Goal: Task Accomplishment & Management: Manage account settings

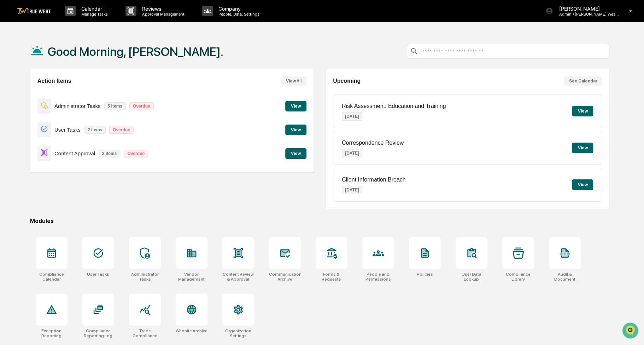
click at [299, 156] on button "View" at bounding box center [295, 153] width 21 height 11
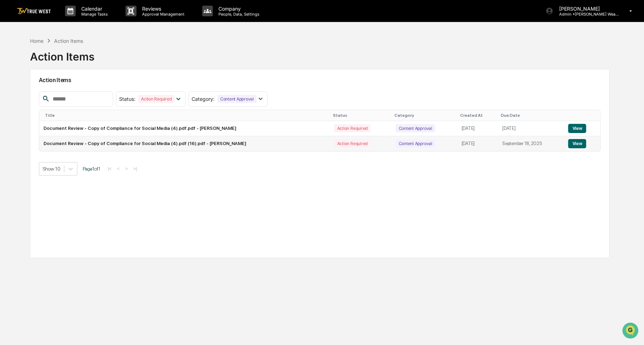
click at [572, 145] on button "View" at bounding box center [577, 143] width 18 height 9
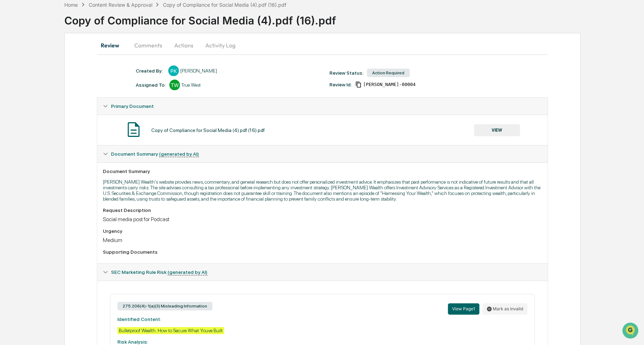
scroll to position [1, 0]
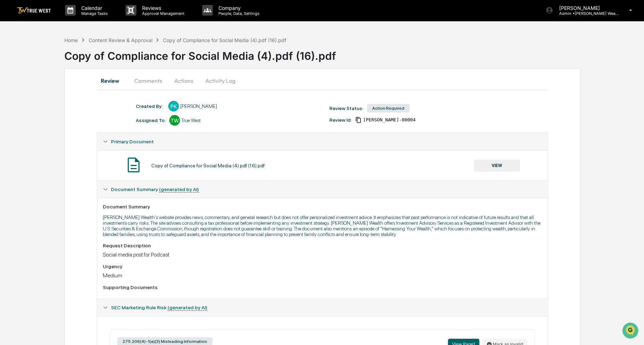
click at [186, 84] on button "Actions" at bounding box center [184, 80] width 32 height 17
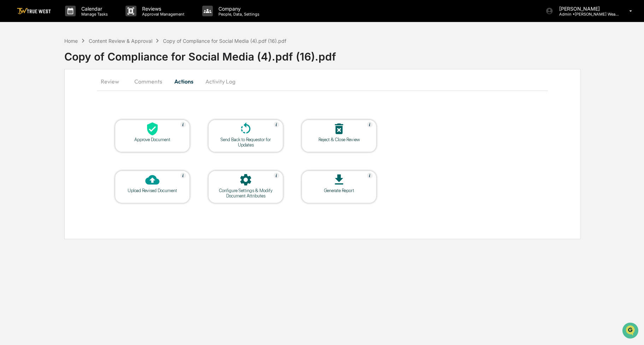
scroll to position [0, 0]
click at [152, 147] on div "Approve Document" at bounding box center [153, 135] width 75 height 33
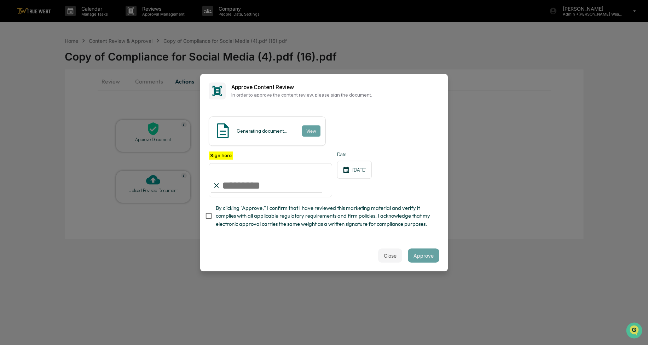
click at [239, 218] on span "By clicking "Approve," I confirm that I have reviewed this marketing material a…" at bounding box center [325, 216] width 218 height 24
click at [245, 191] on input "Sign here" at bounding box center [270, 180] width 123 height 34
type input "**********"
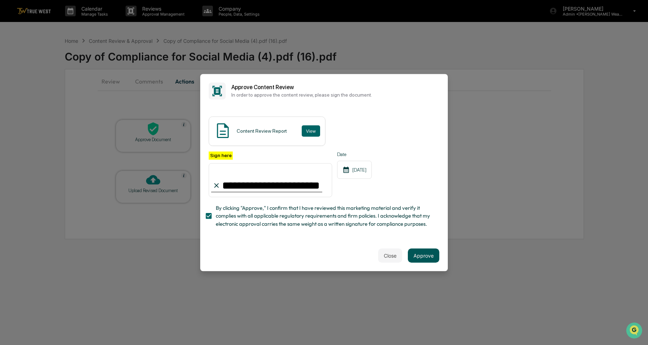
click at [419, 258] on button "Approve" at bounding box center [423, 255] width 31 height 14
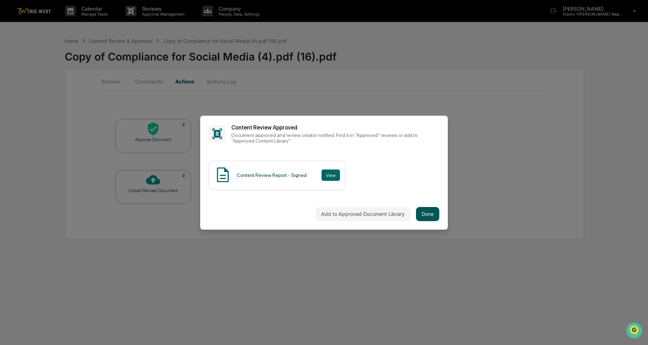
click at [429, 218] on button "Done" at bounding box center [427, 214] width 23 height 14
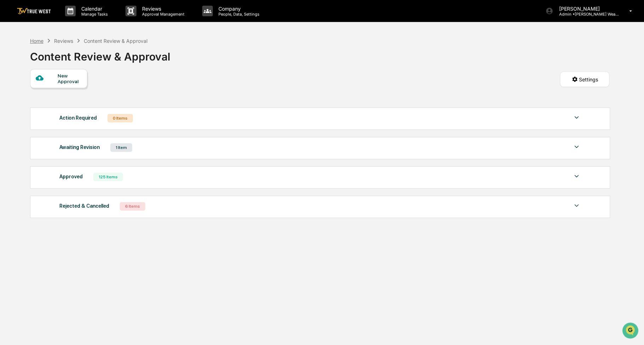
click at [38, 39] on div "Home" at bounding box center [36, 41] width 13 height 6
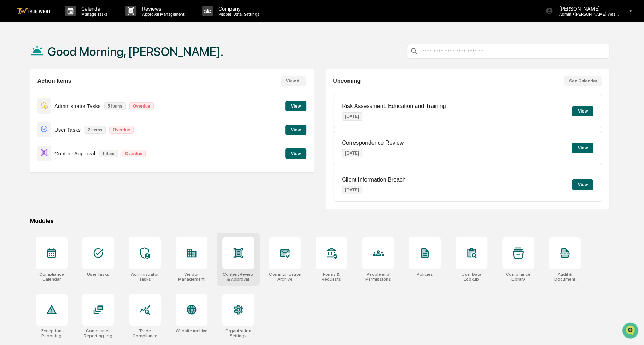
click at [247, 260] on div at bounding box center [238, 253] width 32 height 32
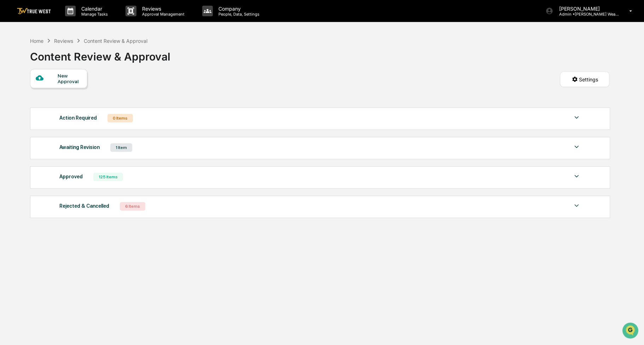
click at [205, 182] on div "Approved 125 Items" at bounding box center [320, 177] width 522 height 10
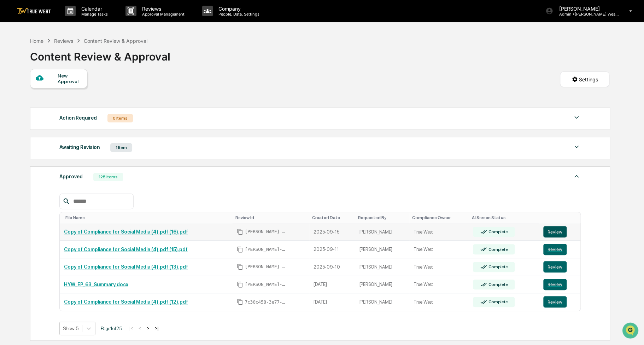
click at [557, 230] on button "Review" at bounding box center [554, 231] width 23 height 11
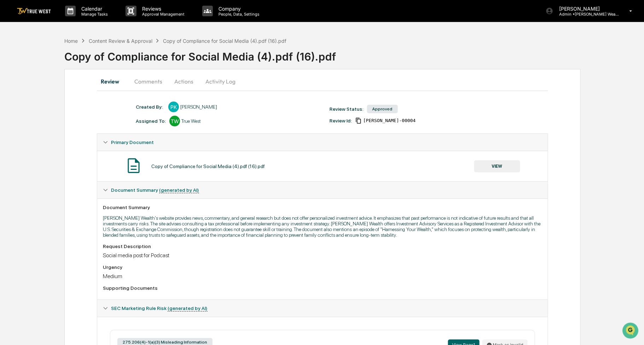
drag, startPoint x: 389, startPoint y: 55, endPoint x: 367, endPoint y: 51, distance: 22.5
click at [367, 51] on div "Copy of Compliance for Social Media (4).pdf (16).pdf" at bounding box center [354, 54] width 580 height 18
click at [498, 165] on button "VIEW" at bounding box center [497, 166] width 46 height 12
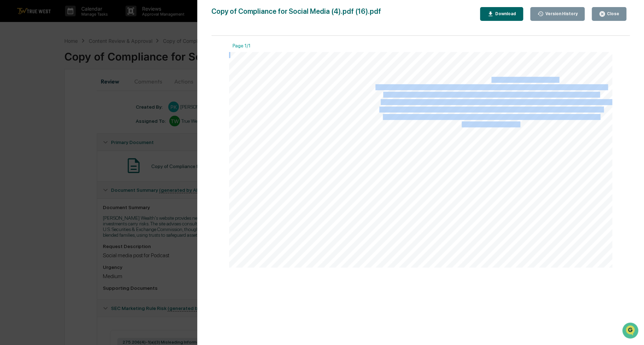
drag, startPoint x: 422, startPoint y: 80, endPoint x: 492, endPoint y: 78, distance: 70.0
click at [492, 78] on div ". [PERSON_NAME] Wealth's website and its associated links offer news, commentar…" at bounding box center [420, 160] width 383 height 216
drag, startPoint x: 492, startPoint y: 78, endPoint x: 497, endPoint y: 80, distance: 5.3
click at [497, 80] on span "Bulletproof Wealth: How to Secure What You’ve Built" at bounding box center [490, 79] width 134 height 5
click at [554, 79] on span "Bulletproof Wealth: How to Secure What You’ve Built" at bounding box center [490, 79] width 134 height 5
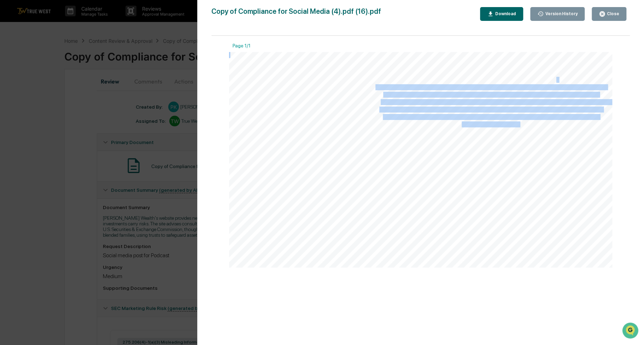
drag, startPoint x: 557, startPoint y: 79, endPoint x: 415, endPoint y: 80, distance: 142.5
click at [415, 80] on div ". [PERSON_NAME] Wealth's website and its associated links offer news, commentar…" at bounding box center [420, 160] width 383 height 216
click at [619, 16] on button "Close" at bounding box center [609, 14] width 35 height 14
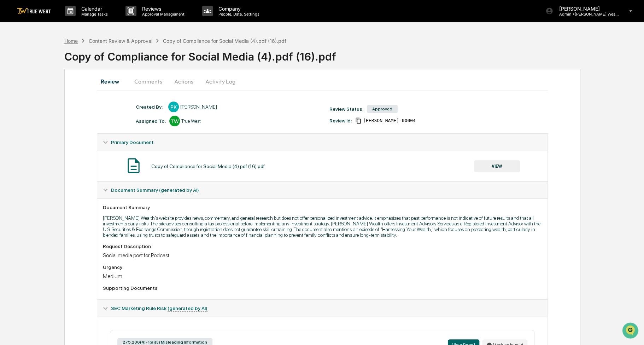
click at [66, 41] on div "Home" at bounding box center [70, 41] width 13 height 6
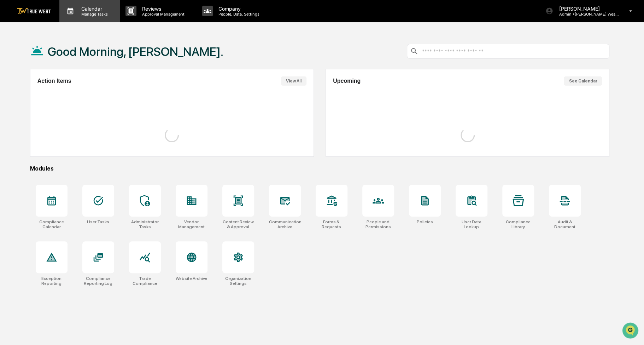
click at [83, 22] on div "Calendar Manage Tasks" at bounding box center [89, 11] width 60 height 22
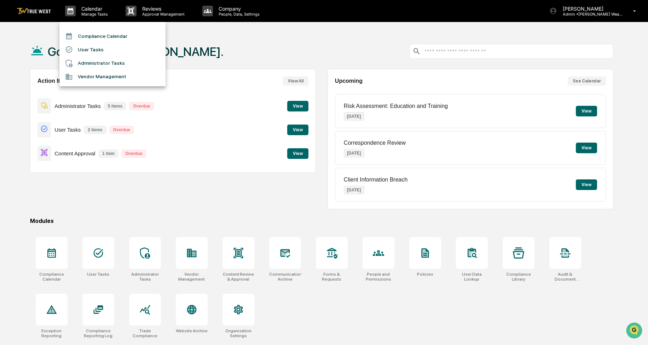
click at [87, 29] on ul "Compliance Calendar User Tasks Administrator Tasks Vendor Management" at bounding box center [112, 54] width 106 height 64
click at [88, 33] on li "Compliance Calendar" at bounding box center [112, 35] width 106 height 13
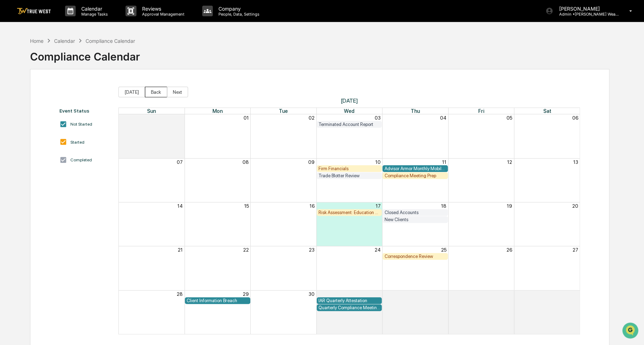
click at [149, 90] on button "Back" at bounding box center [156, 92] width 22 height 11
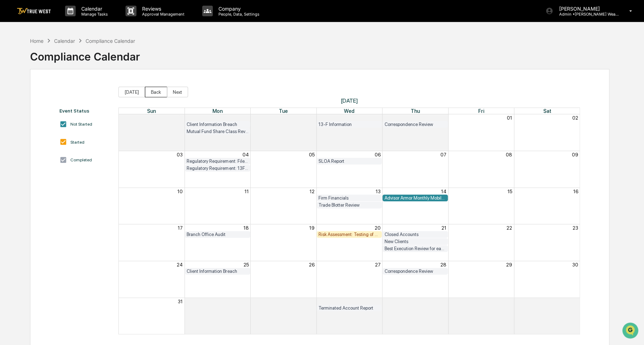
click at [150, 90] on button "Back" at bounding box center [156, 92] width 22 height 11
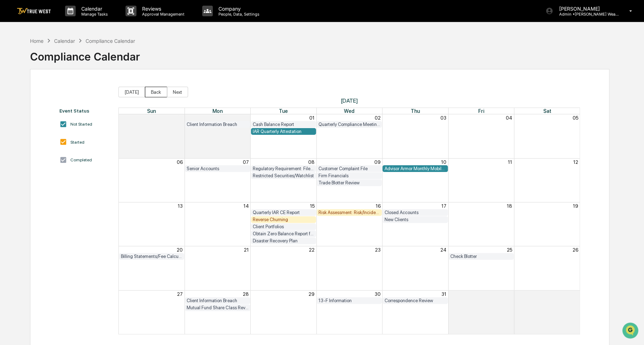
click at [151, 92] on button "Back" at bounding box center [156, 92] width 22 height 11
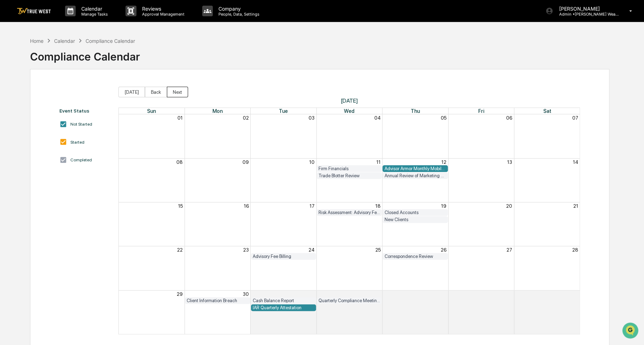
click at [172, 94] on button "Next" at bounding box center [177, 92] width 21 height 11
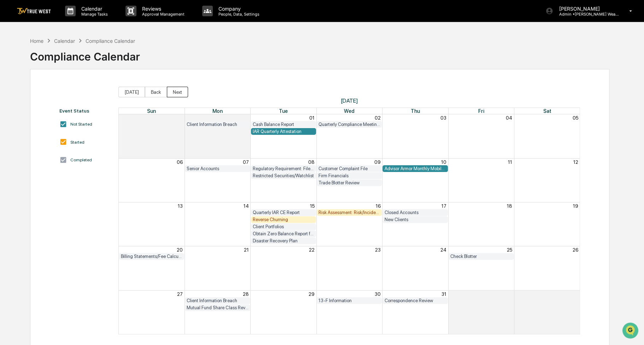
click at [173, 94] on button "Next" at bounding box center [177, 92] width 21 height 11
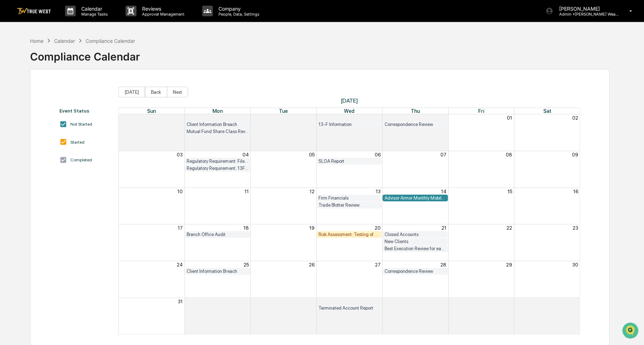
drag, startPoint x: 256, startPoint y: 86, endPoint x: 247, endPoint y: 81, distance: 10.6
click at [247, 81] on div "Event Status Not Started Started Completed [DATE] Back Next [DATE] Sun Mon Tue …" at bounding box center [320, 210] width 580 height 283
click at [175, 92] on button "Next" at bounding box center [177, 92] width 21 height 11
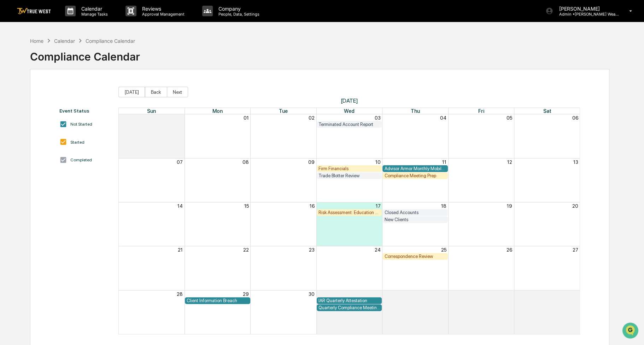
click at [345, 176] on div "Trade Blotter Review" at bounding box center [349, 175] width 62 height 5
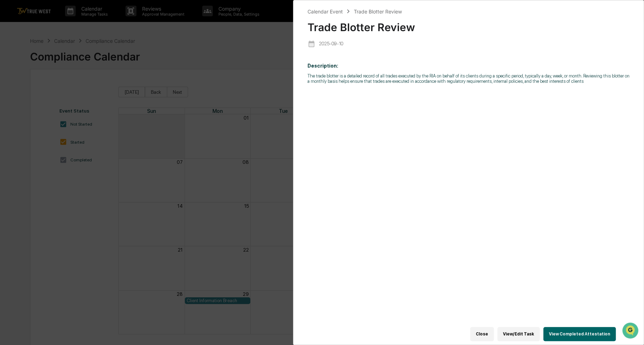
click at [556, 327] on button "View Completed Attestation" at bounding box center [579, 334] width 72 height 14
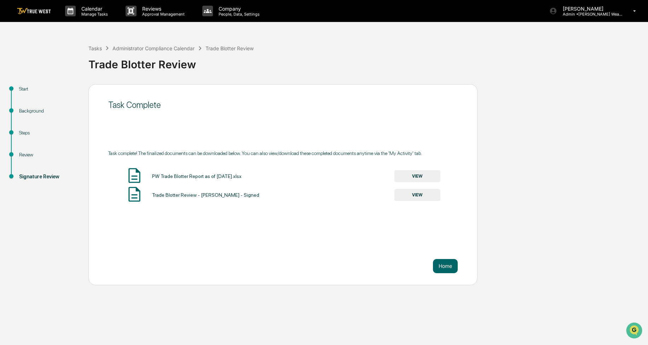
click at [431, 175] on button "VIEW" at bounding box center [417, 176] width 46 height 12
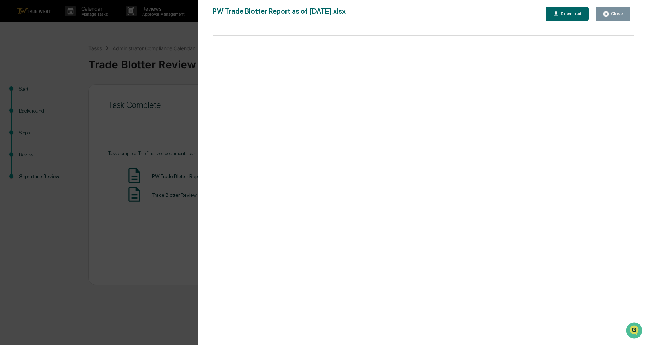
click at [614, 13] on div "Close" at bounding box center [616, 13] width 14 height 5
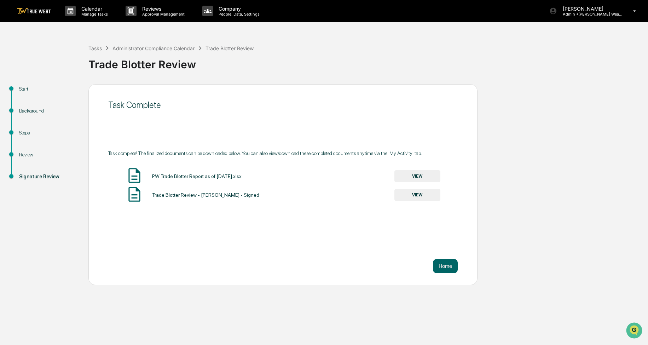
click at [422, 195] on button "VIEW" at bounding box center [417, 195] width 46 height 12
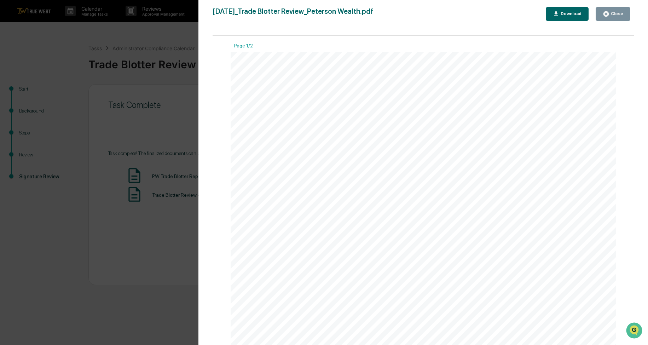
click at [537, 124] on div "[DATE] [PERSON_NAME] Wealth Trade Blotter Review Background and Purpose The tra…" at bounding box center [423, 324] width 386 height 545
click at [610, 13] on div "Close" at bounding box center [616, 13] width 14 height 5
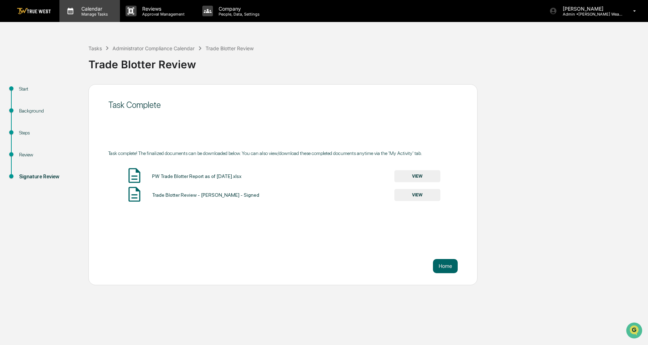
click at [89, 17] on div "Calendar Manage Tasks" at bounding box center [89, 11] width 60 height 22
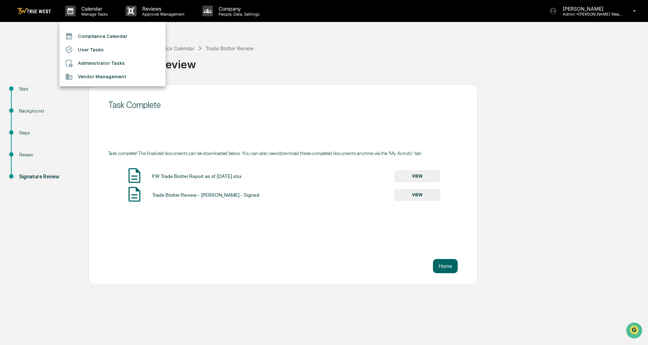
click at [89, 35] on li "Compliance Calendar" at bounding box center [112, 35] width 106 height 13
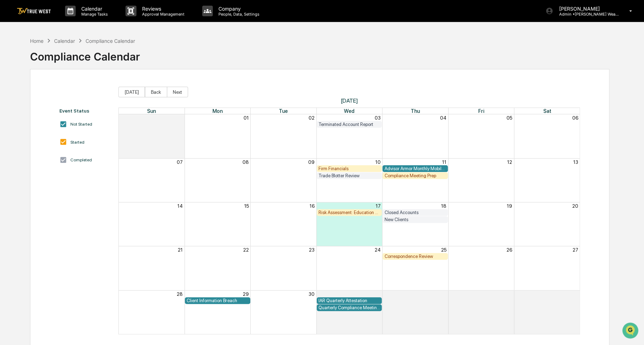
click at [421, 168] on div "Advisor Armor Monthly Mobile Applet Scan" at bounding box center [415, 168] width 62 height 5
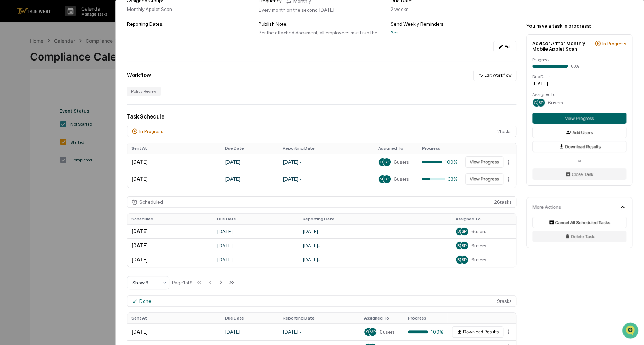
scroll to position [71, 0]
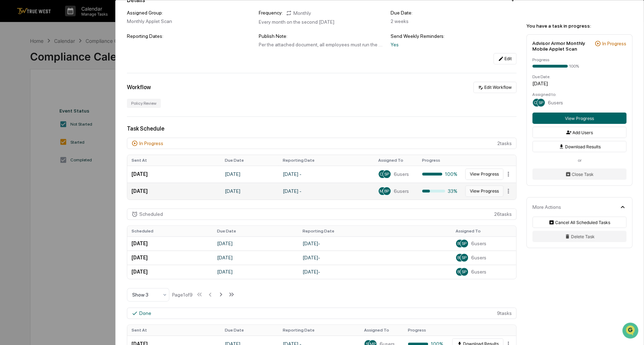
click at [481, 194] on button "View Progress" at bounding box center [484, 190] width 38 height 11
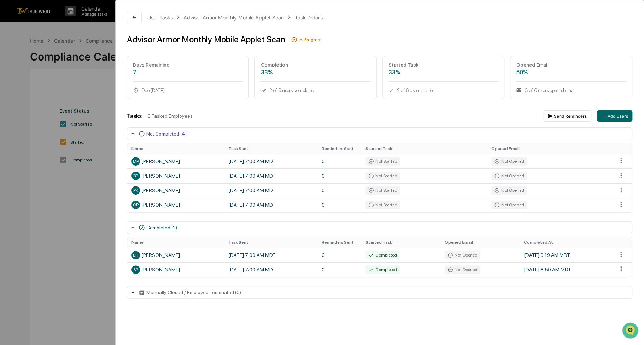
click at [78, 236] on div "User Tasks Advisor Armor Monthly Mobile Applet Scan Task Details Advisor Armor …" at bounding box center [322, 172] width 644 height 345
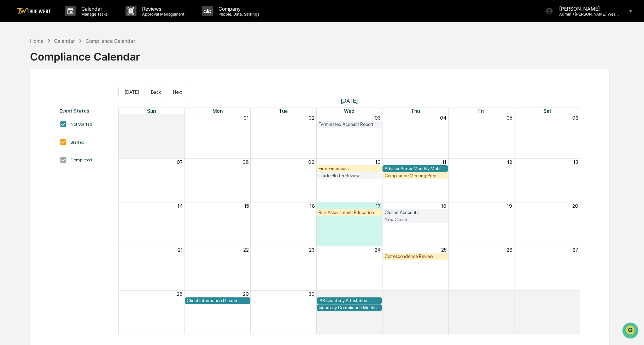
click at [410, 173] on div "Compliance Meeting Prep" at bounding box center [415, 175] width 62 height 5
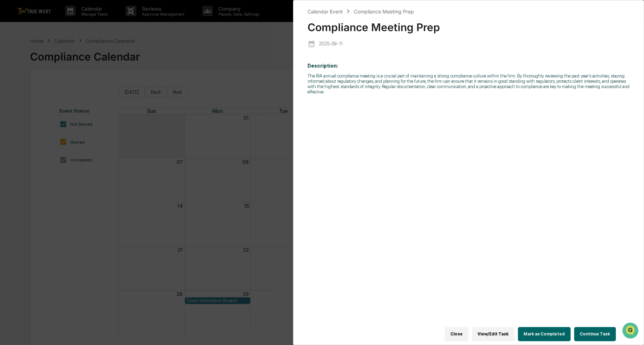
click at [256, 64] on div "Calendar Event Compliance Meeting Prep Compliance Meeting Prep [DATE] Descripti…" at bounding box center [322, 172] width 644 height 345
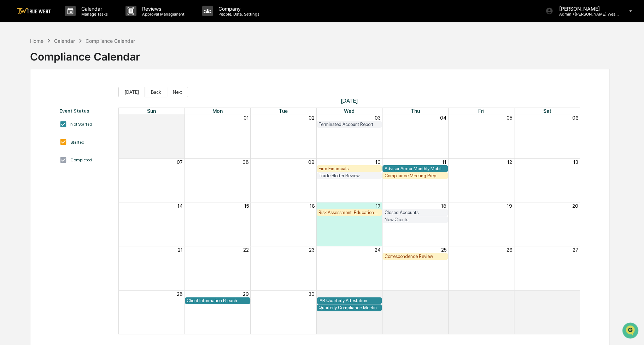
click at [405, 170] on div "Advisor Armor Monthly Mobile Applet Scan" at bounding box center [415, 168] width 62 height 5
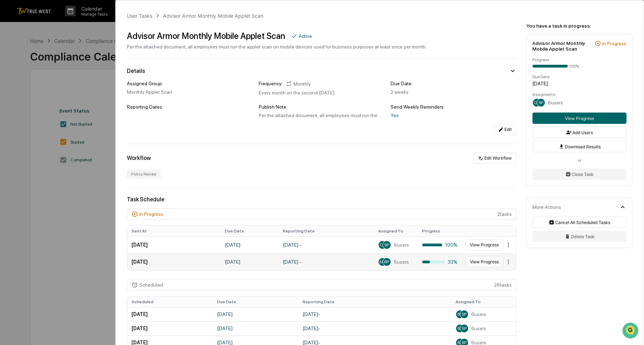
click at [472, 265] on button "View Progress" at bounding box center [484, 261] width 38 height 11
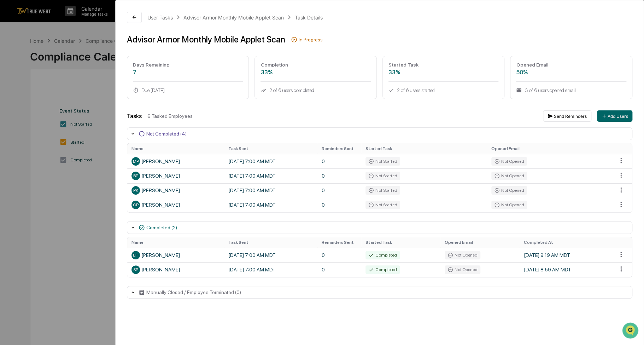
click at [77, 212] on div "User Tasks Advisor Armor Monthly Mobile Applet Scan Task Details Advisor Armor …" at bounding box center [322, 172] width 644 height 345
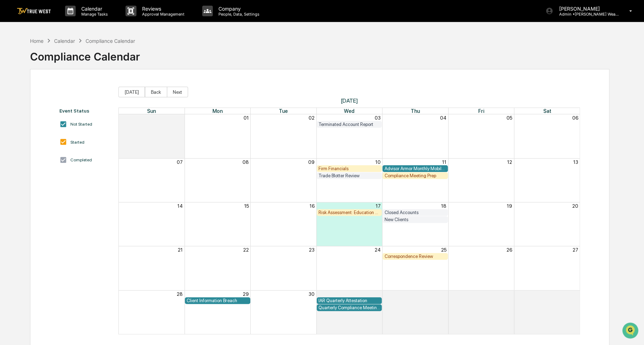
click at [345, 168] on div "Firm Financials" at bounding box center [349, 168] width 62 height 5
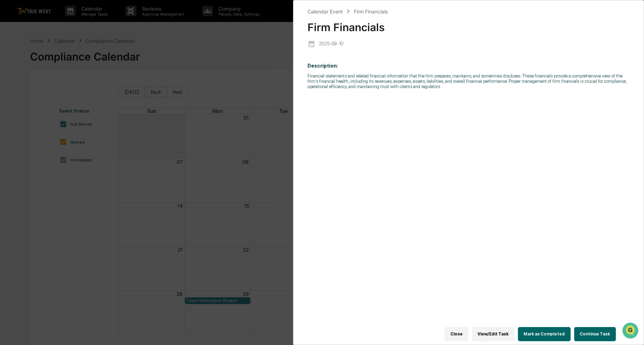
click at [586, 327] on button "Continue Task" at bounding box center [595, 334] width 42 height 14
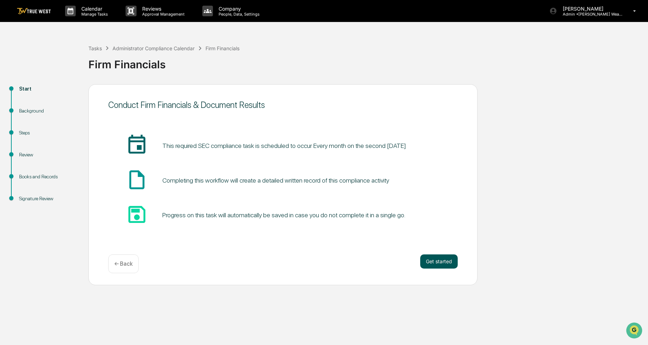
click at [447, 263] on button "Get started" at bounding box center [438, 261] width 37 height 14
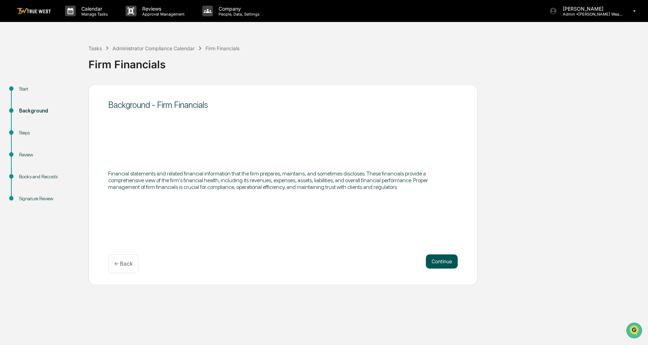
click at [445, 263] on button "Continue" at bounding box center [442, 261] width 32 height 14
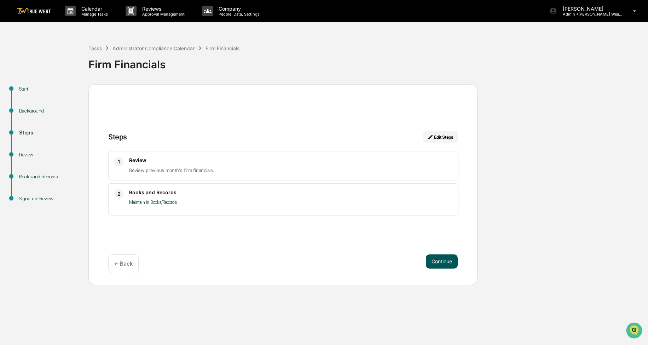
click at [445, 263] on button "Continue" at bounding box center [442, 261] width 32 height 14
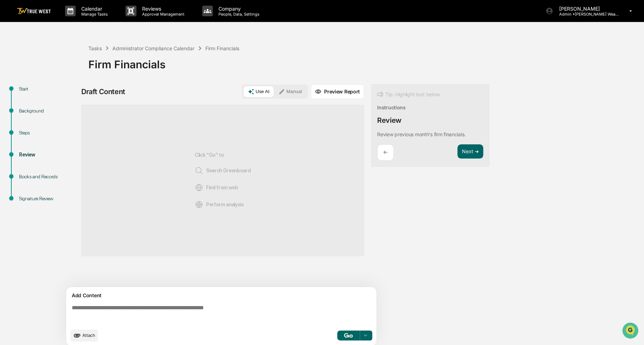
click at [290, 93] on button "Manual" at bounding box center [290, 91] width 32 height 11
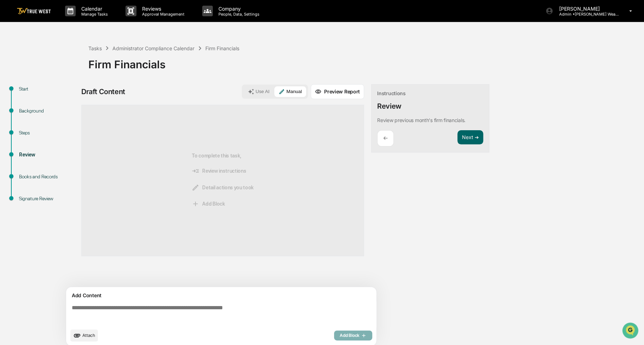
click at [156, 314] on textarea at bounding box center [223, 314] width 308 height 25
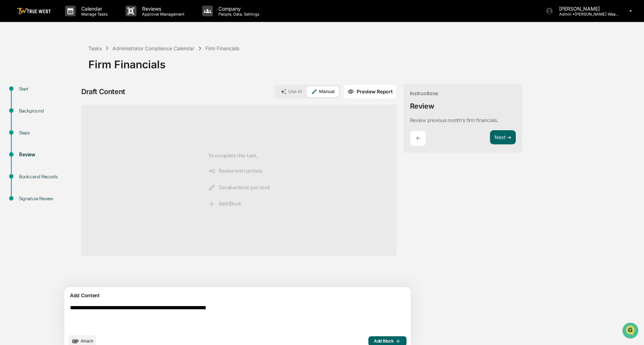
type textarea "**********"
click at [374, 340] on span "Add Block" at bounding box center [387, 341] width 27 height 6
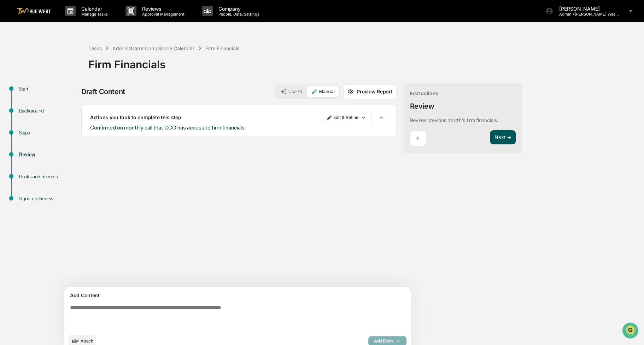
click at [490, 139] on button "Next ➔" at bounding box center [503, 137] width 26 height 14
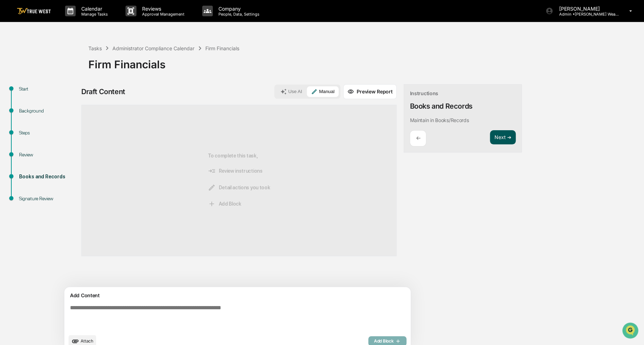
click at [490, 138] on button "Next ➔" at bounding box center [503, 137] width 26 height 14
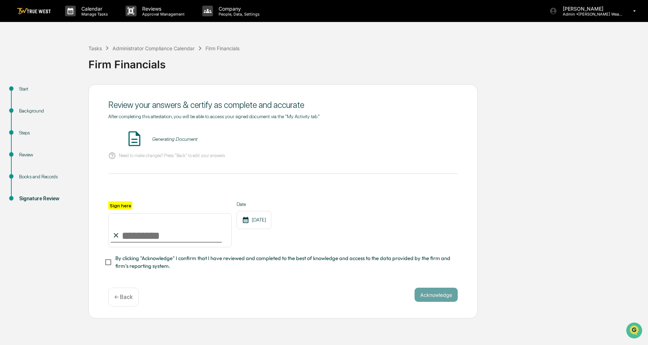
click at [165, 242] on input "Sign here" at bounding box center [169, 230] width 123 height 34
type input "**********"
click at [150, 264] on span "By clicking "Acknowledge" I confirm that I have reviewed and completed to the b…" at bounding box center [283, 262] width 337 height 16
click at [414, 145] on button "VIEW" at bounding box center [417, 139] width 46 height 12
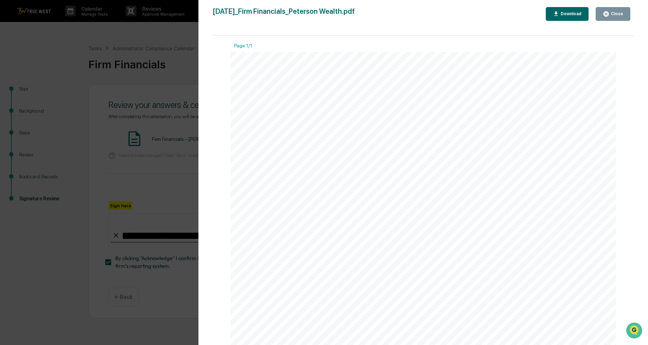
click at [612, 17] on div "Close" at bounding box center [612, 14] width 21 height 7
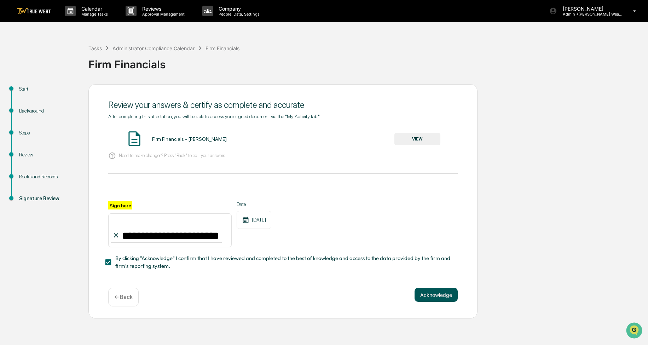
click at [434, 294] on button "Acknowledge" at bounding box center [435, 294] width 43 height 14
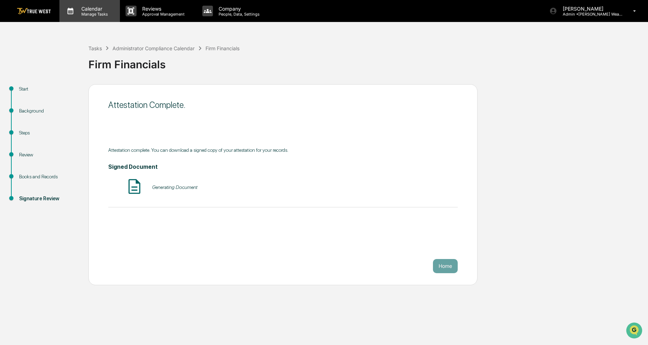
click at [93, 10] on p "Calendar" at bounding box center [94, 9] width 36 height 6
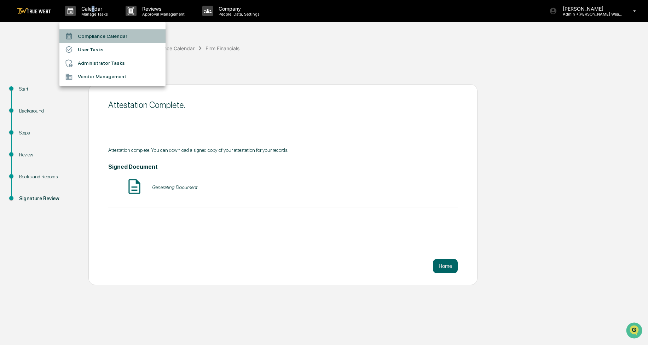
drag, startPoint x: 93, startPoint y: 10, endPoint x: 86, endPoint y: 34, distance: 25.2
click at [86, 34] on li "Compliance Calendar" at bounding box center [112, 35] width 106 height 13
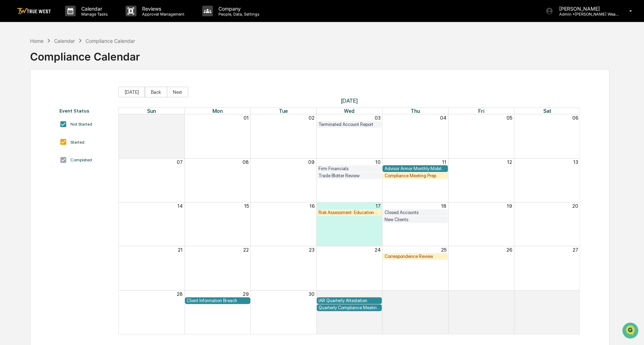
click at [403, 212] on div "Closed Accounts" at bounding box center [415, 212] width 62 height 5
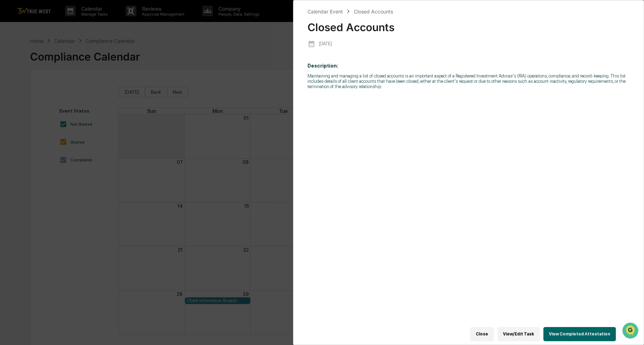
click at [559, 327] on button "View Completed Attestation" at bounding box center [579, 334] width 72 height 14
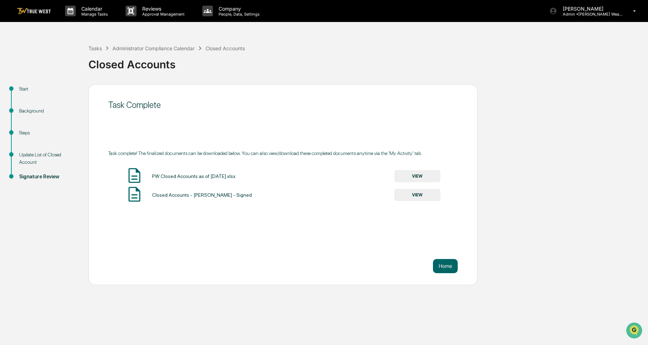
click at [413, 176] on button "VIEW" at bounding box center [417, 176] width 46 height 12
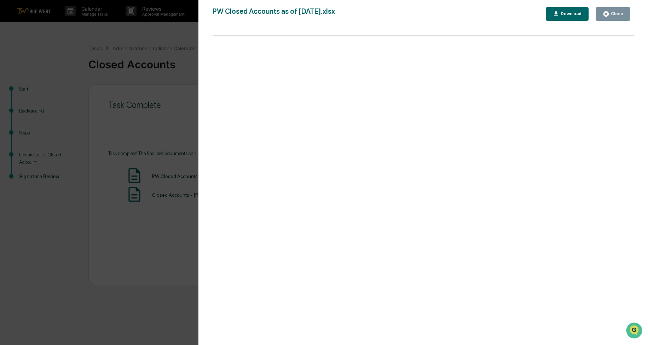
click at [619, 11] on div "Close" at bounding box center [616, 13] width 14 height 5
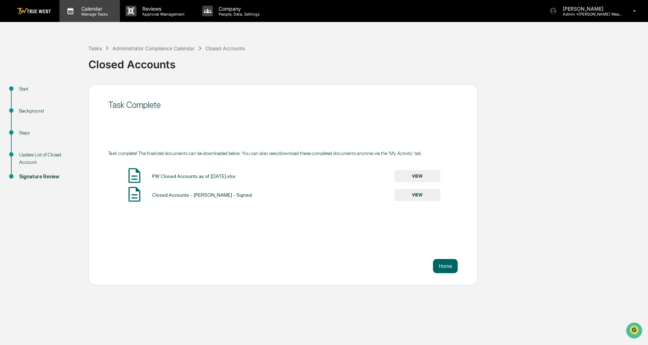
click at [104, 16] on p "Manage Tasks" at bounding box center [94, 14] width 36 height 5
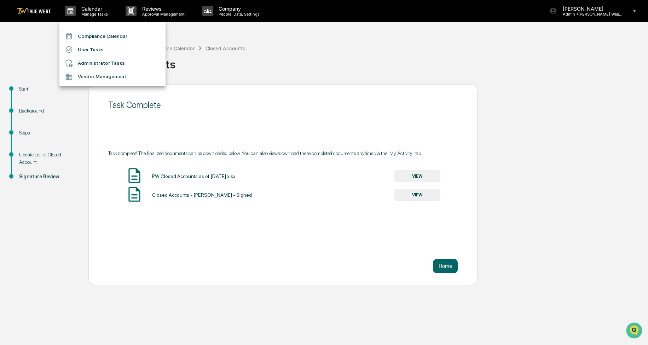
click at [97, 35] on li "Compliance Calendar" at bounding box center [112, 35] width 106 height 13
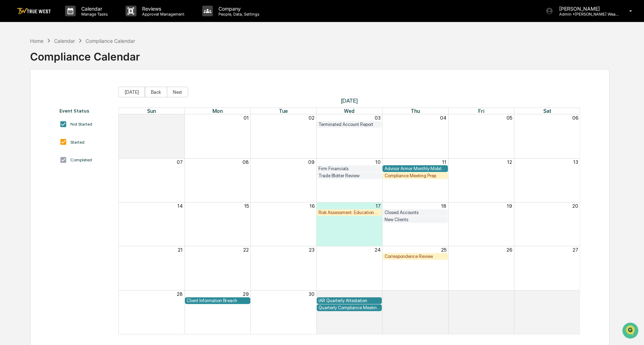
click at [390, 220] on div "New Clients" at bounding box center [415, 219] width 62 height 5
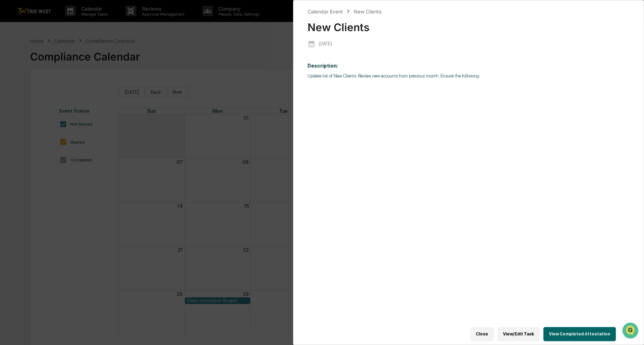
click at [561, 335] on button "View Completed Attestation" at bounding box center [579, 334] width 72 height 14
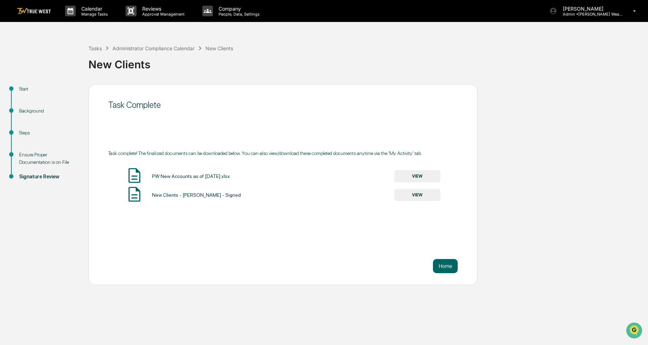
click at [414, 176] on button "VIEW" at bounding box center [417, 176] width 46 height 12
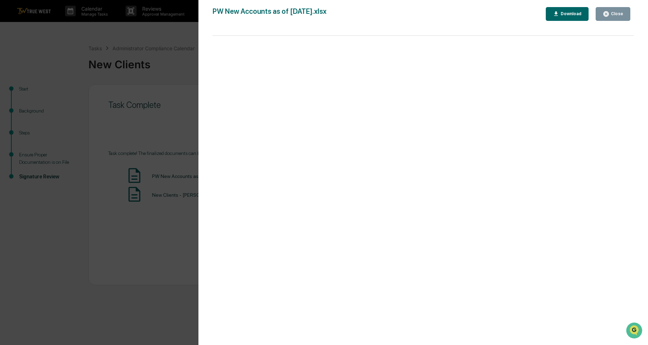
click at [607, 15] on icon "button" at bounding box center [605, 13] width 5 height 5
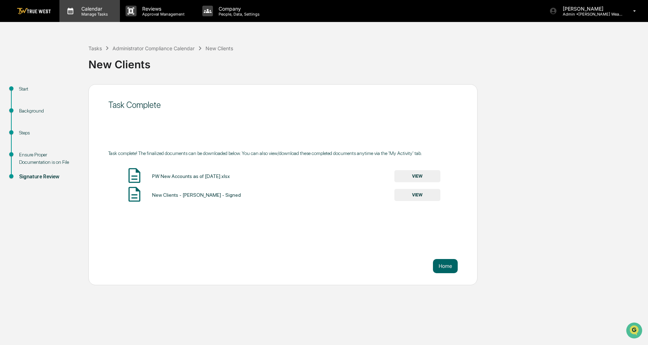
click at [105, 14] on p "Manage Tasks" at bounding box center [94, 14] width 36 height 5
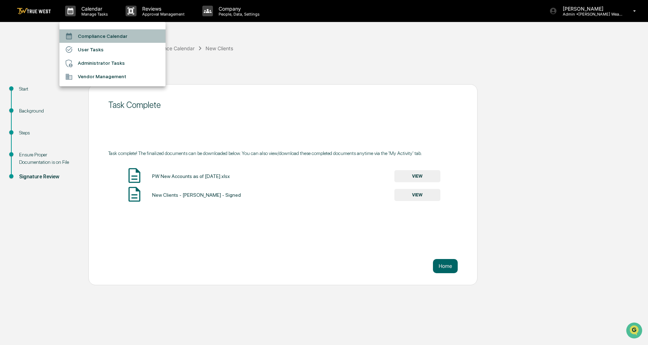
click at [98, 33] on li "Compliance Calendar" at bounding box center [112, 35] width 106 height 13
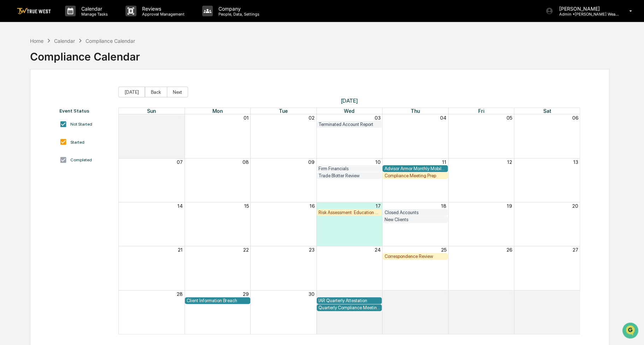
click at [215, 300] on div "Client Information Breach" at bounding box center [218, 300] width 62 height 5
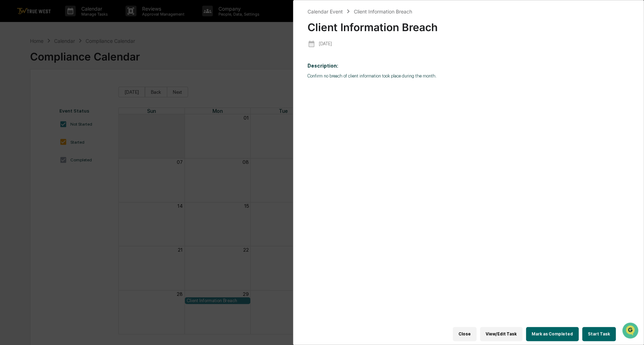
click at [599, 331] on button "Start Task" at bounding box center [599, 334] width 34 height 14
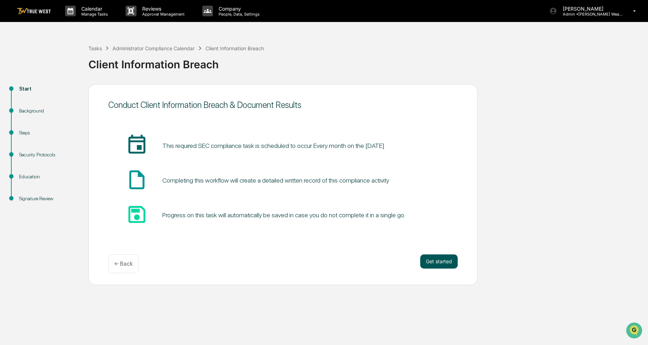
click at [443, 263] on button "Get started" at bounding box center [438, 261] width 37 height 14
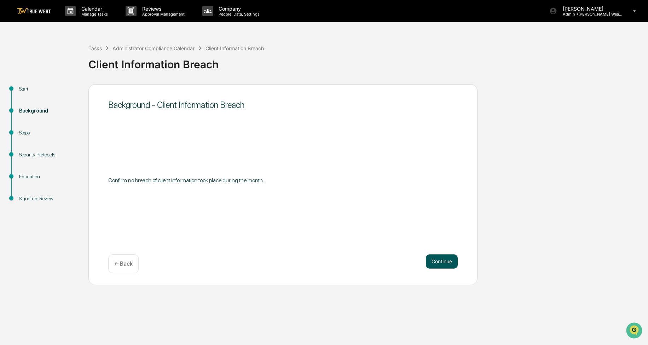
click at [438, 260] on button "Continue" at bounding box center [442, 261] width 32 height 14
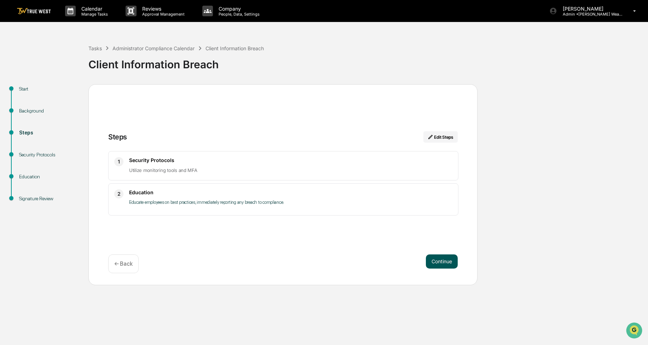
click at [442, 256] on button "Continue" at bounding box center [442, 261] width 32 height 14
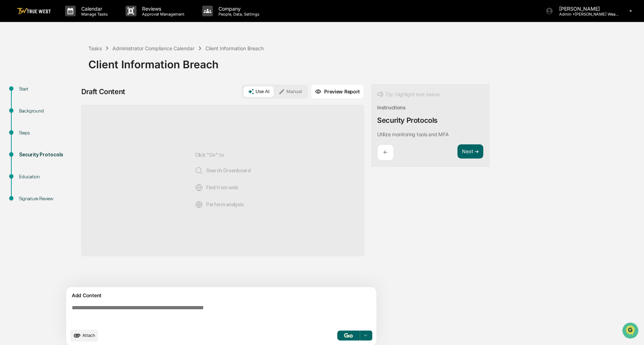
click at [290, 93] on button "Manual" at bounding box center [290, 91] width 32 height 11
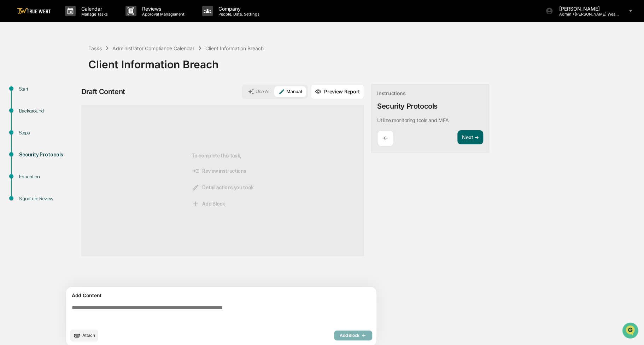
click at [157, 314] on textarea at bounding box center [223, 314] width 308 height 25
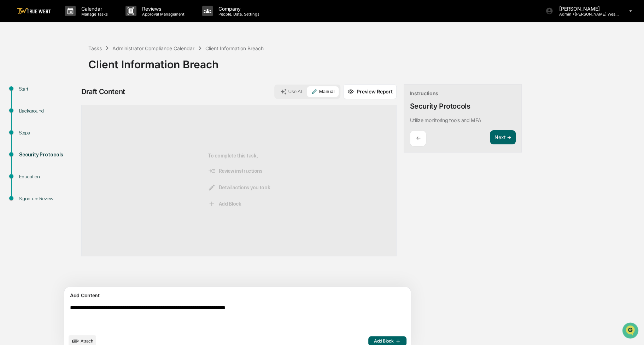
type textarea "**********"
click at [368, 343] on button "Add Block" at bounding box center [387, 341] width 38 height 10
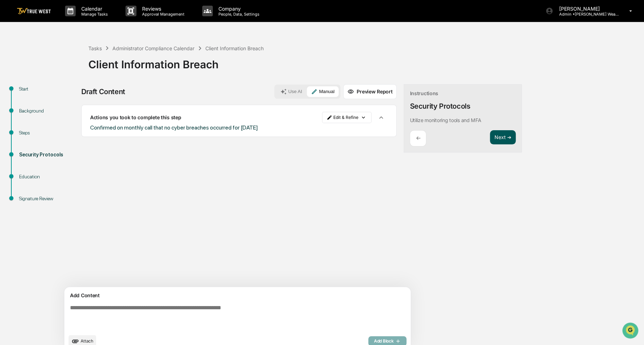
click at [490, 136] on button "Next ➔" at bounding box center [503, 137] width 26 height 14
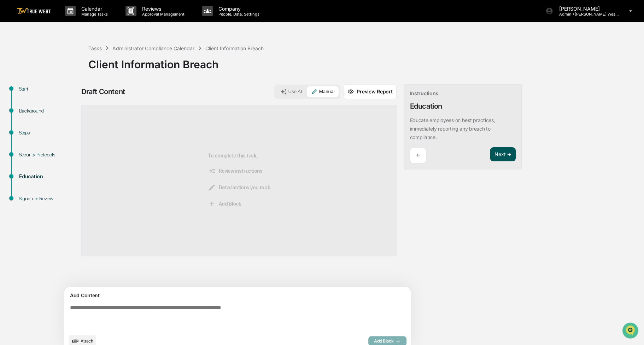
click at [490, 154] on button "Next ➔" at bounding box center [503, 154] width 26 height 14
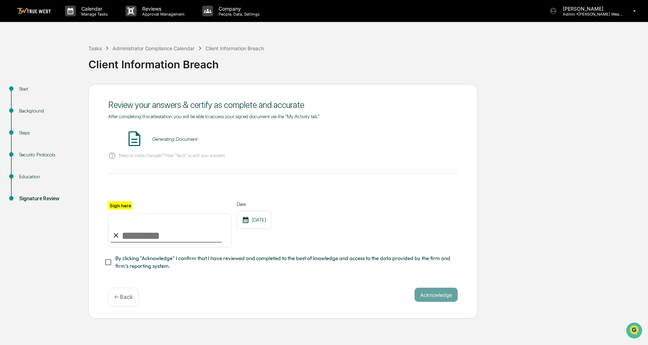
click at [162, 230] on input "Sign here" at bounding box center [169, 230] width 123 height 34
type input "**********"
click at [154, 265] on span "By clicking "Acknowledge" I confirm that I have reviewed and completed to the b…" at bounding box center [283, 262] width 337 height 16
click at [406, 136] on button "VIEW" at bounding box center [417, 139] width 46 height 12
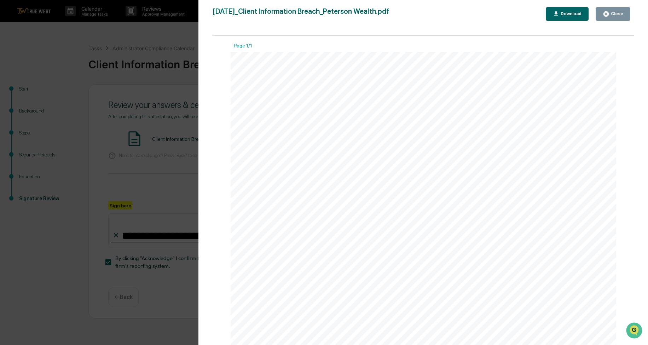
click at [612, 17] on div "Close" at bounding box center [612, 14] width 21 height 7
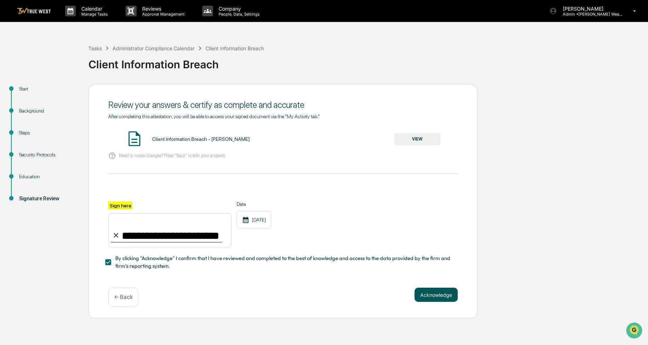
click at [435, 293] on button "Acknowledge" at bounding box center [435, 294] width 43 height 14
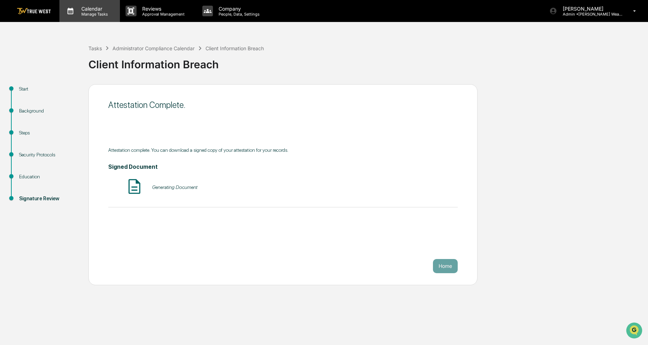
click at [84, 13] on p "Manage Tasks" at bounding box center [94, 14] width 36 height 5
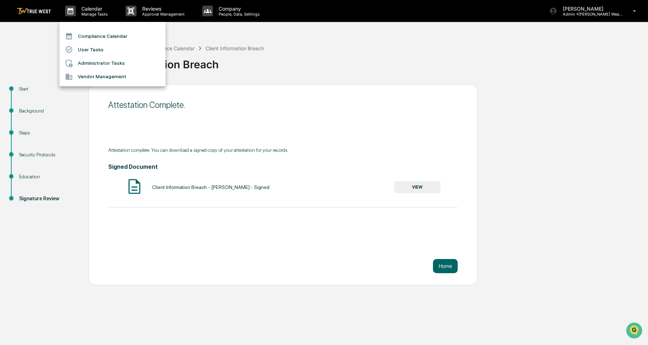
click at [85, 35] on li "Compliance Calendar" at bounding box center [112, 35] width 106 height 13
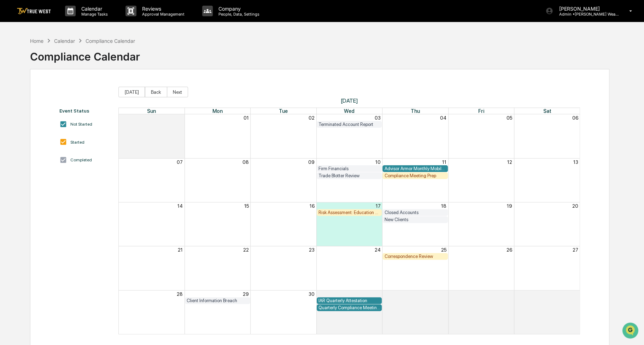
click at [430, 254] on div "Correspondence Review" at bounding box center [415, 255] width 62 height 5
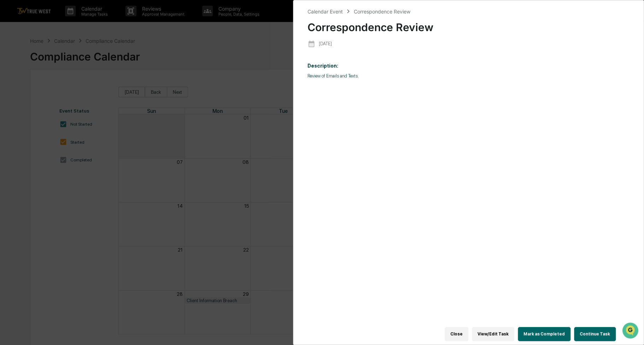
click at [588, 327] on button "Continue Task" at bounding box center [595, 334] width 42 height 14
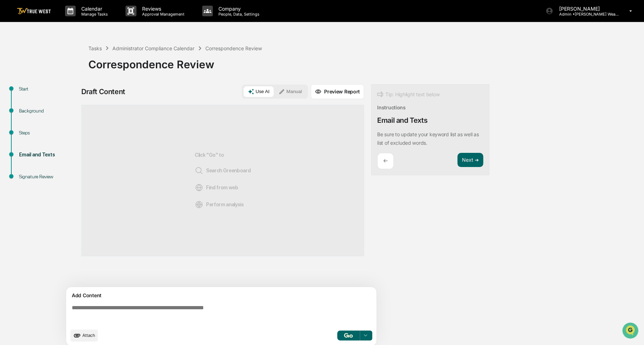
click at [298, 87] on button "Manual" at bounding box center [290, 91] width 32 height 11
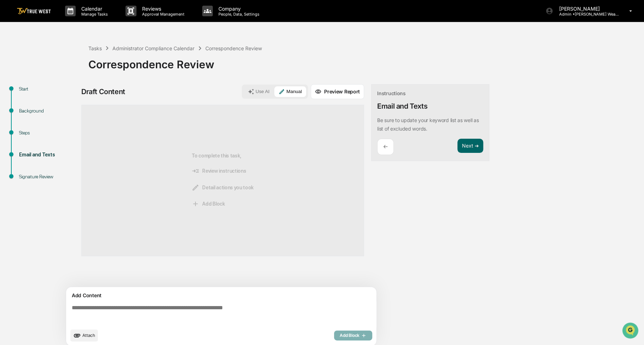
click at [199, 305] on textarea at bounding box center [223, 314] width 308 height 25
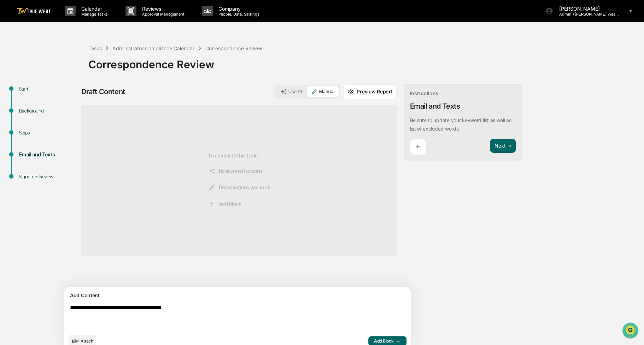
click at [226, 310] on textarea "**********" at bounding box center [221, 317] width 308 height 31
type textarea "**********"
click at [374, 342] on span "Add Block" at bounding box center [387, 341] width 27 height 6
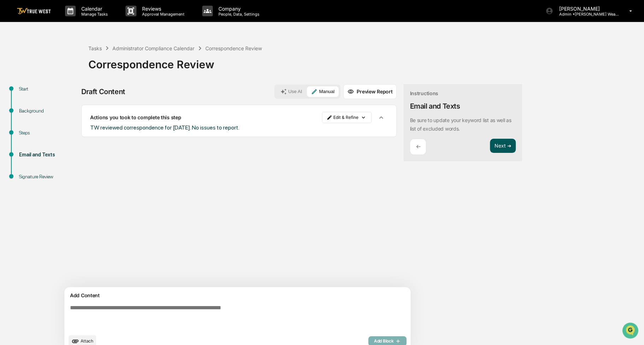
click at [490, 145] on button "Next ➔" at bounding box center [503, 146] width 26 height 14
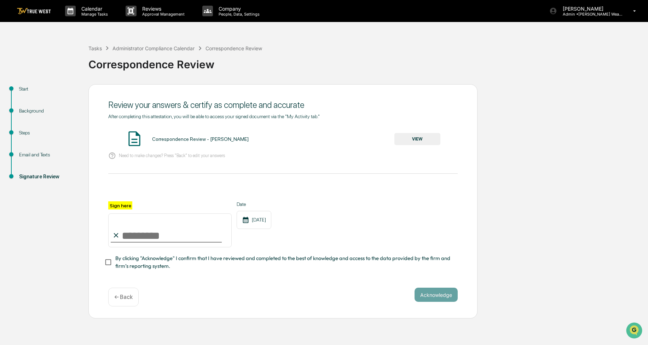
click at [206, 237] on input "Sign here" at bounding box center [169, 230] width 123 height 34
type input "**********"
click at [188, 264] on span "By clicking "Acknowledge" I confirm that I have reviewed and completed to the b…" at bounding box center [283, 262] width 337 height 16
click at [411, 139] on button "VIEW" at bounding box center [417, 139] width 46 height 12
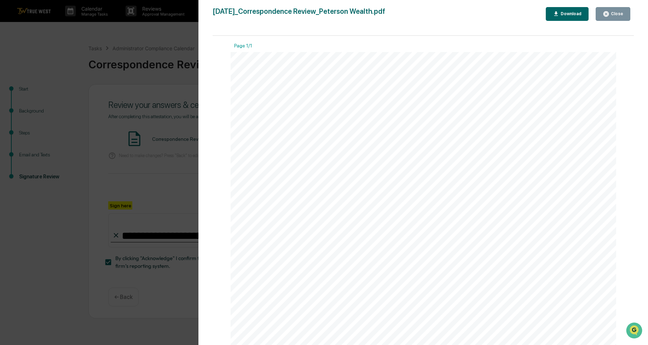
click at [624, 15] on button "Close" at bounding box center [612, 14] width 35 height 14
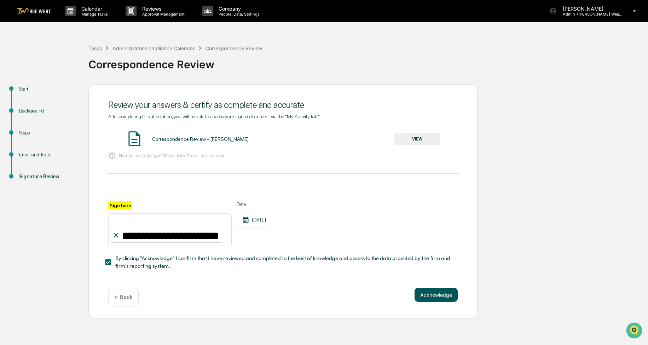
click at [448, 298] on button "Acknowledge" at bounding box center [435, 294] width 43 height 14
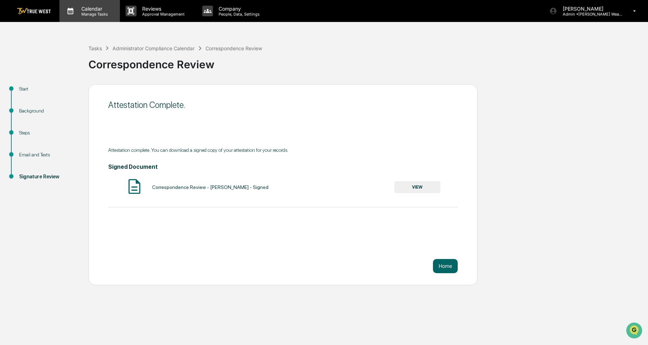
click at [94, 19] on div "Calendar Manage Tasks" at bounding box center [89, 11] width 60 height 22
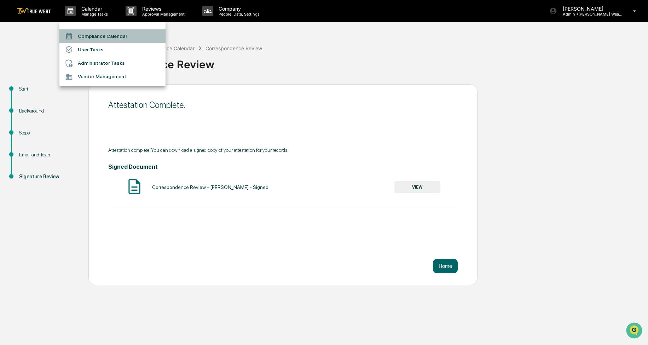
click at [94, 35] on li "Compliance Calendar" at bounding box center [112, 35] width 106 height 13
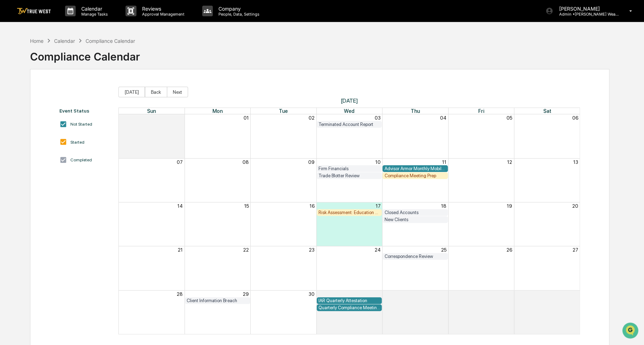
drag, startPoint x: 290, startPoint y: 41, endPoint x: 277, endPoint y: 47, distance: 14.1
click at [277, 47] on div "Home Calendar Compliance Calendar Compliance Calendar" at bounding box center [320, 51] width 580 height 35
click at [157, 90] on button "Back" at bounding box center [156, 92] width 22 height 11
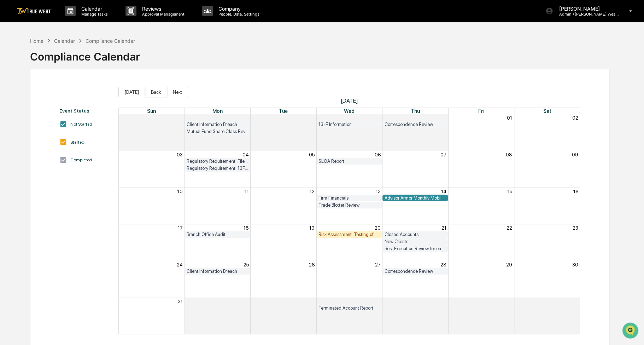
click at [157, 90] on button "Back" at bounding box center [156, 92] width 22 height 11
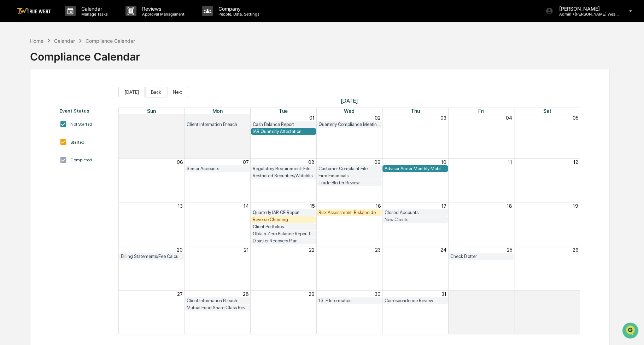
click at [160, 92] on button "Back" at bounding box center [156, 92] width 22 height 11
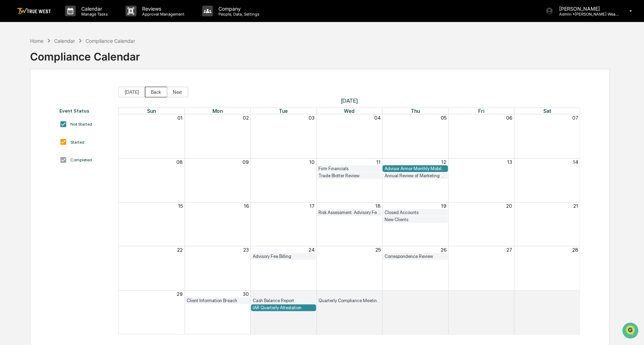
click at [160, 93] on button "Back" at bounding box center [156, 92] width 22 height 11
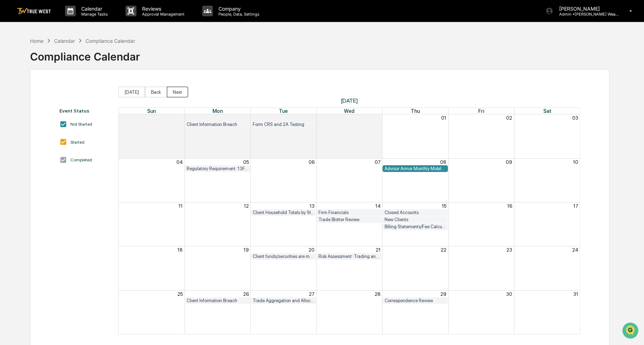
click at [171, 94] on button "Next" at bounding box center [177, 92] width 21 height 11
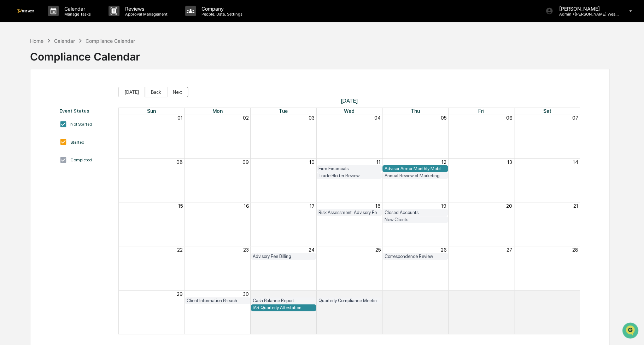
click at [171, 94] on button "Next" at bounding box center [177, 92] width 21 height 11
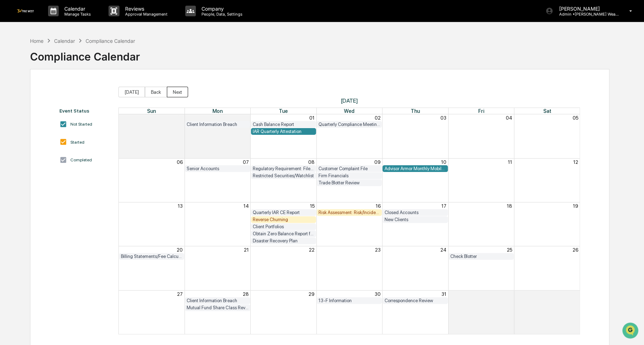
click at [171, 94] on button "Next" at bounding box center [177, 92] width 21 height 11
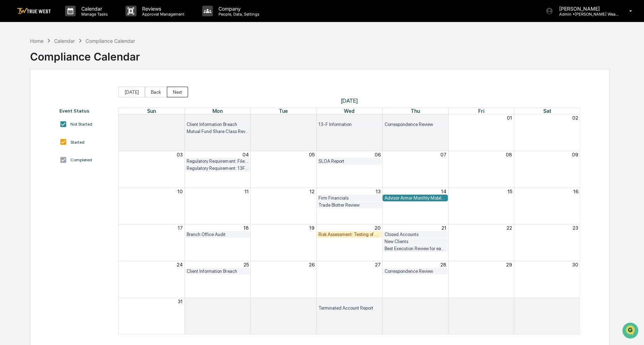
click at [171, 94] on button "Next" at bounding box center [177, 92] width 21 height 11
